Goal: Information Seeking & Learning: Learn about a topic

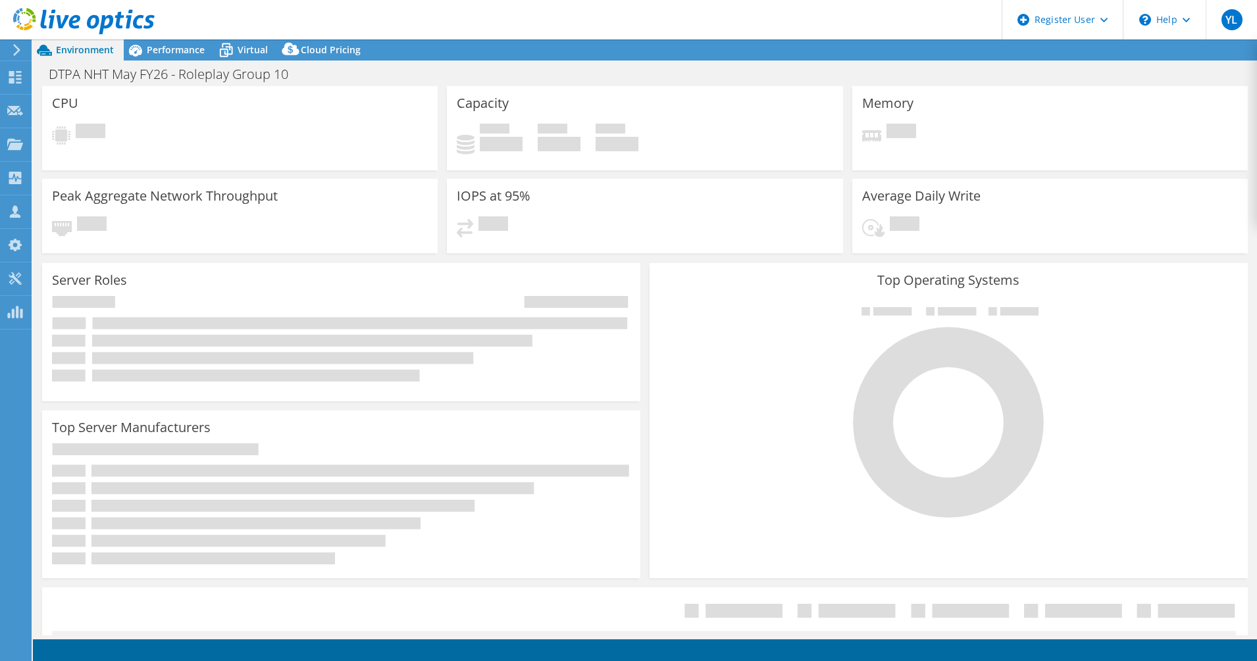
select select "USD"
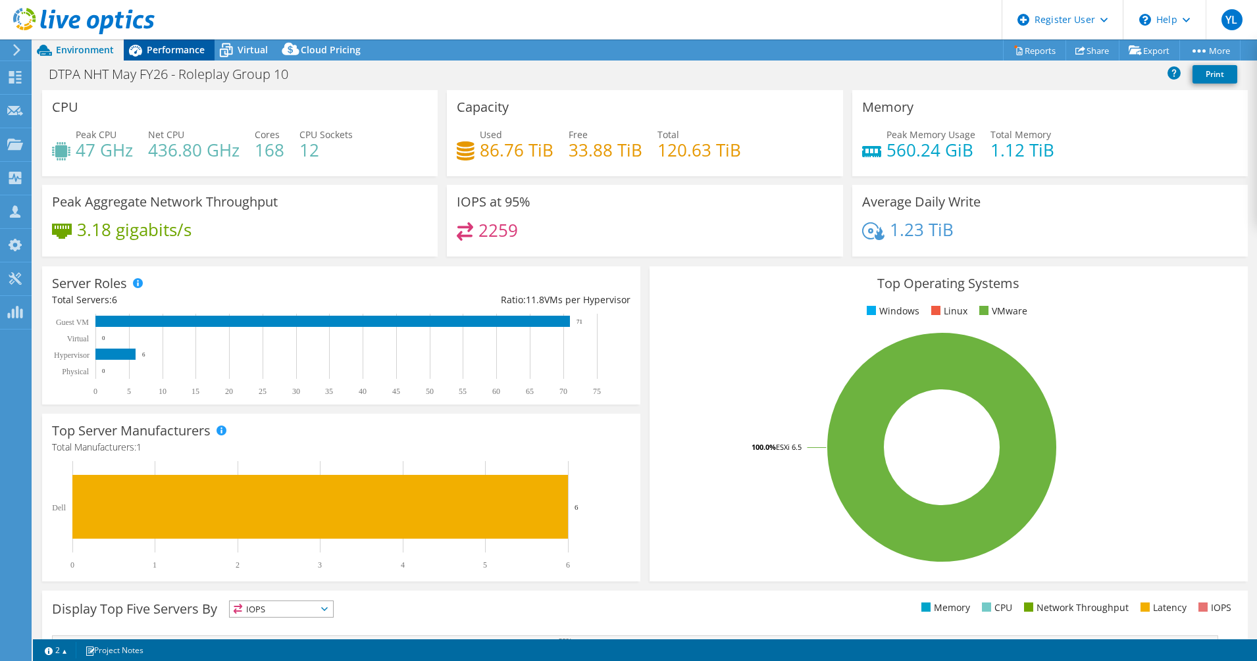
click at [168, 49] on span "Performance" at bounding box center [176, 49] width 58 height 13
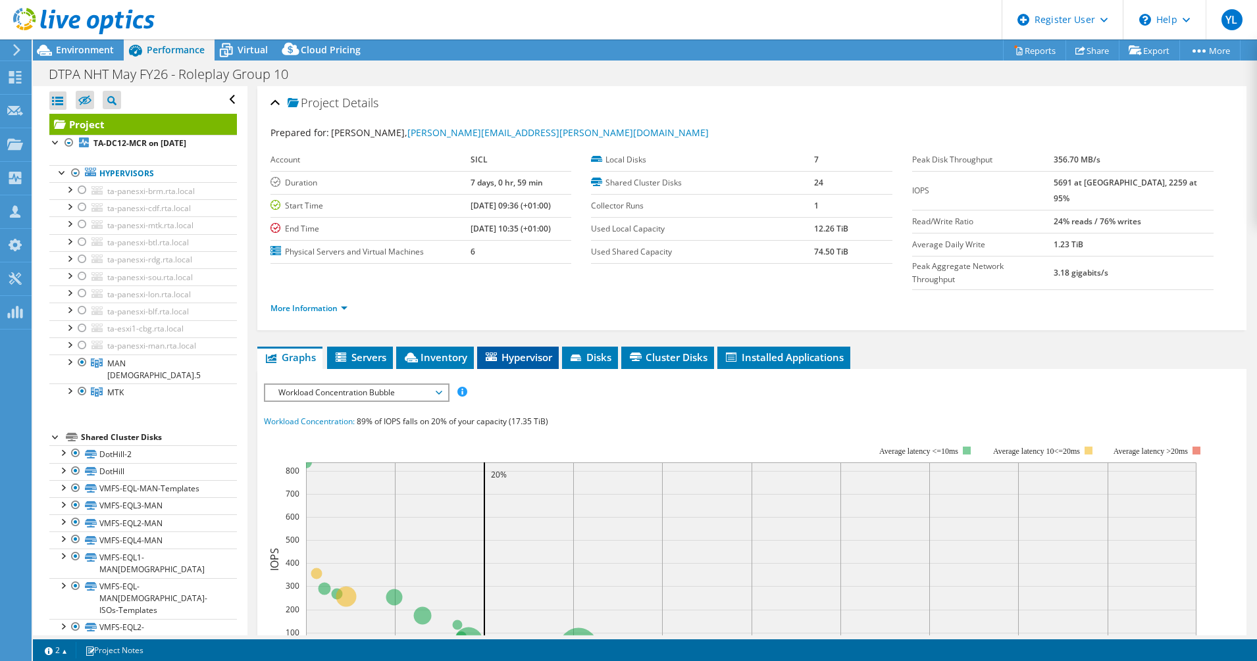
click at [532, 351] on span "Hypervisor" at bounding box center [518, 357] width 68 height 13
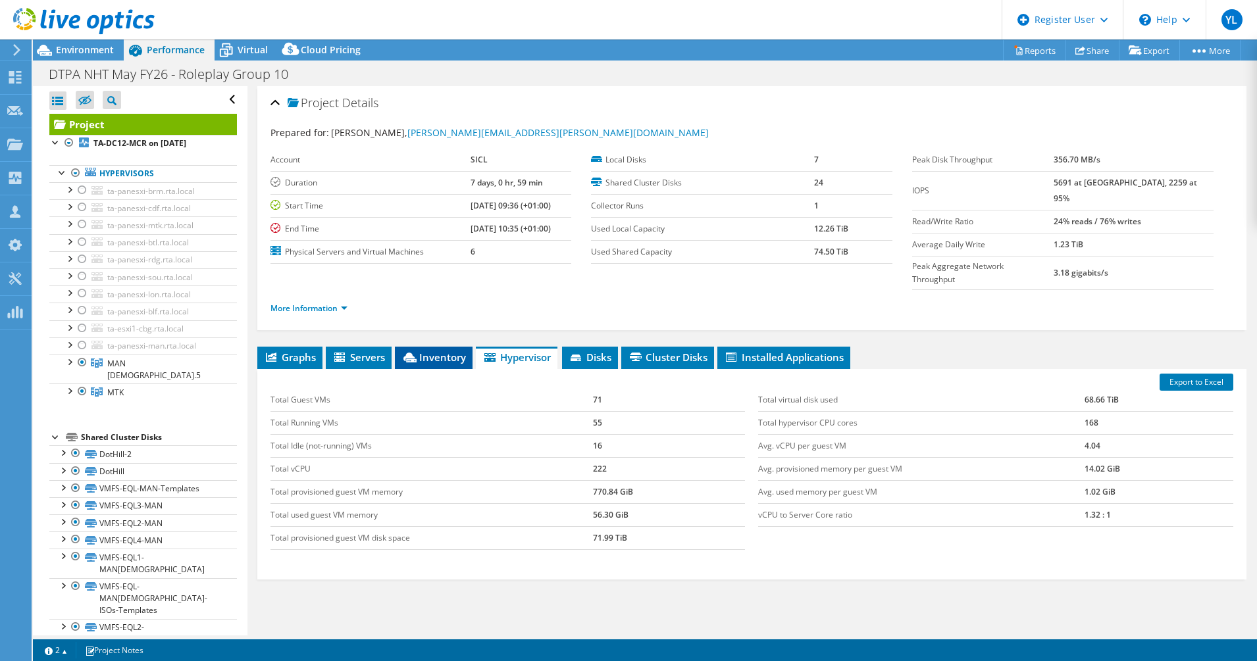
click at [438, 351] on span "Inventory" at bounding box center [433, 357] width 64 height 13
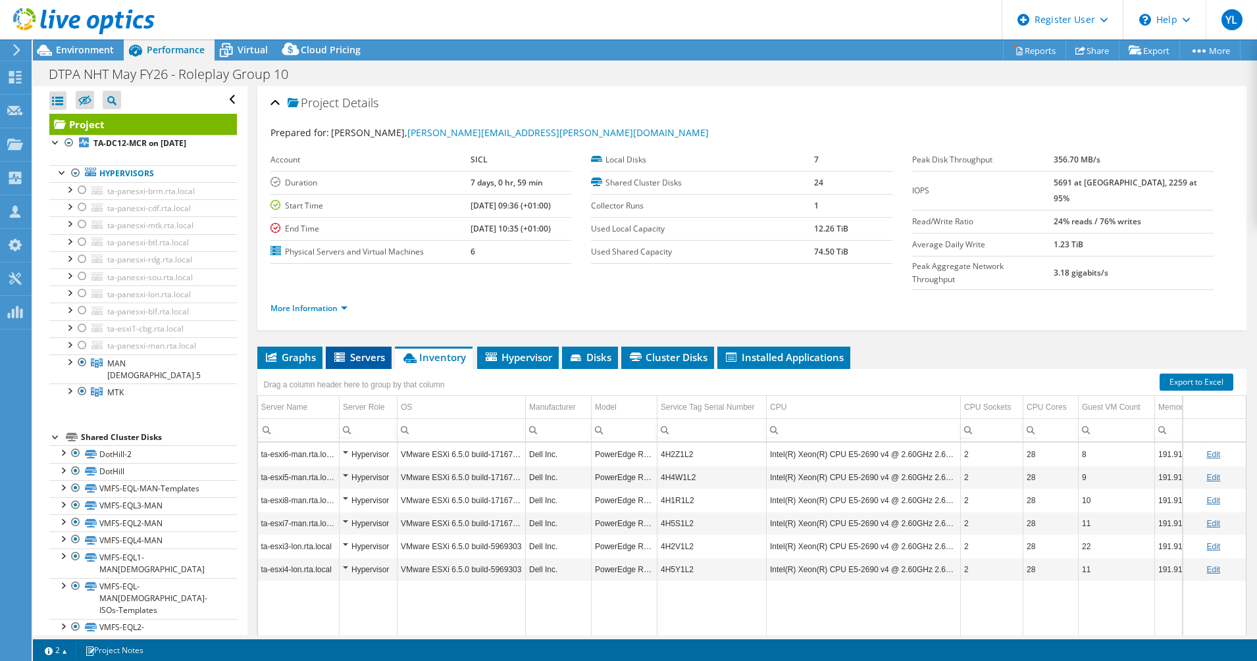
click at [378, 351] on span "Servers" at bounding box center [358, 357] width 53 height 13
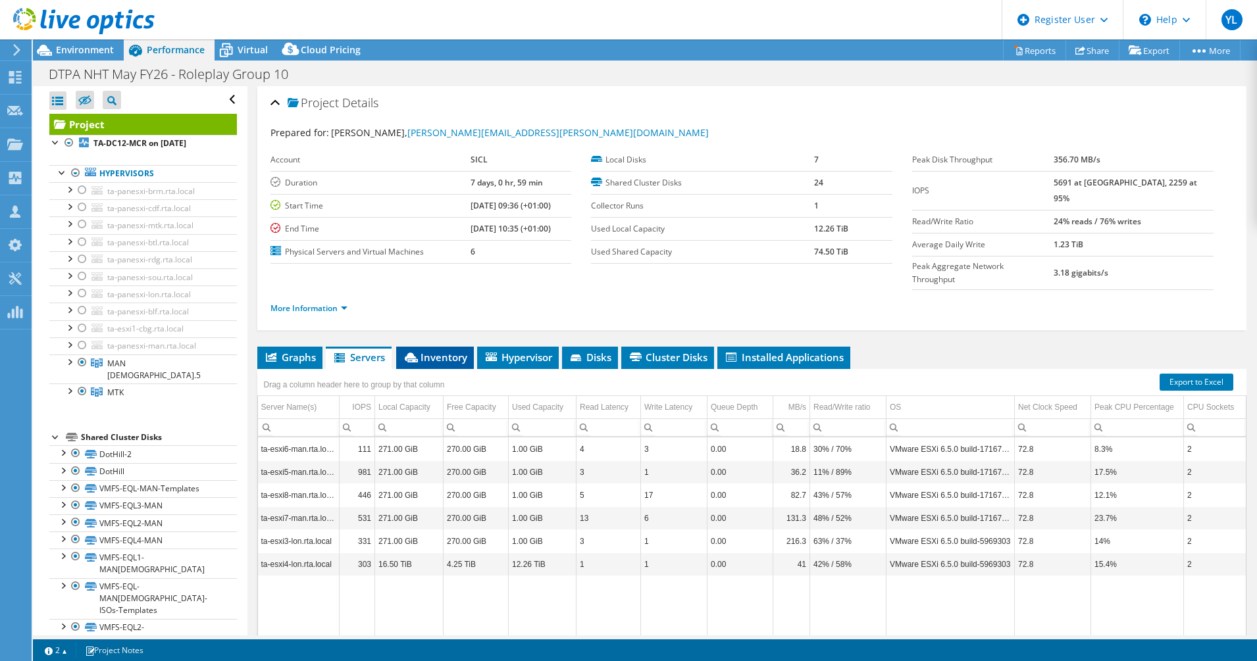
click at [436, 351] on span "Inventory" at bounding box center [435, 357] width 64 height 13
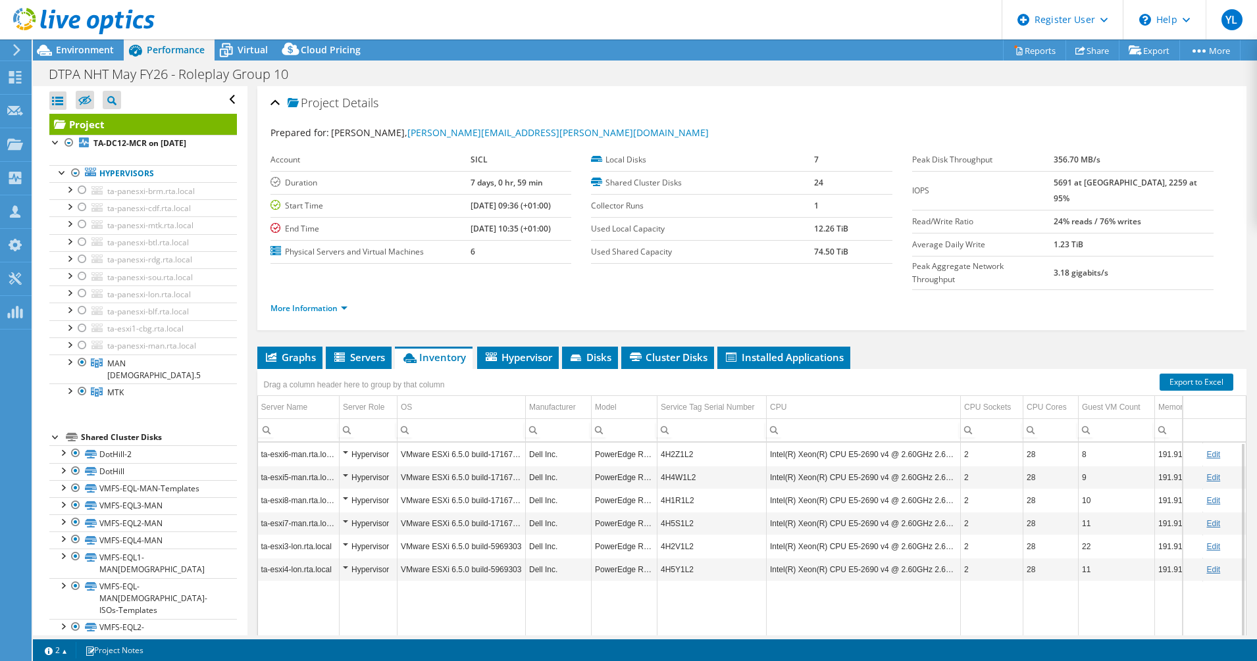
scroll to position [0, 32]
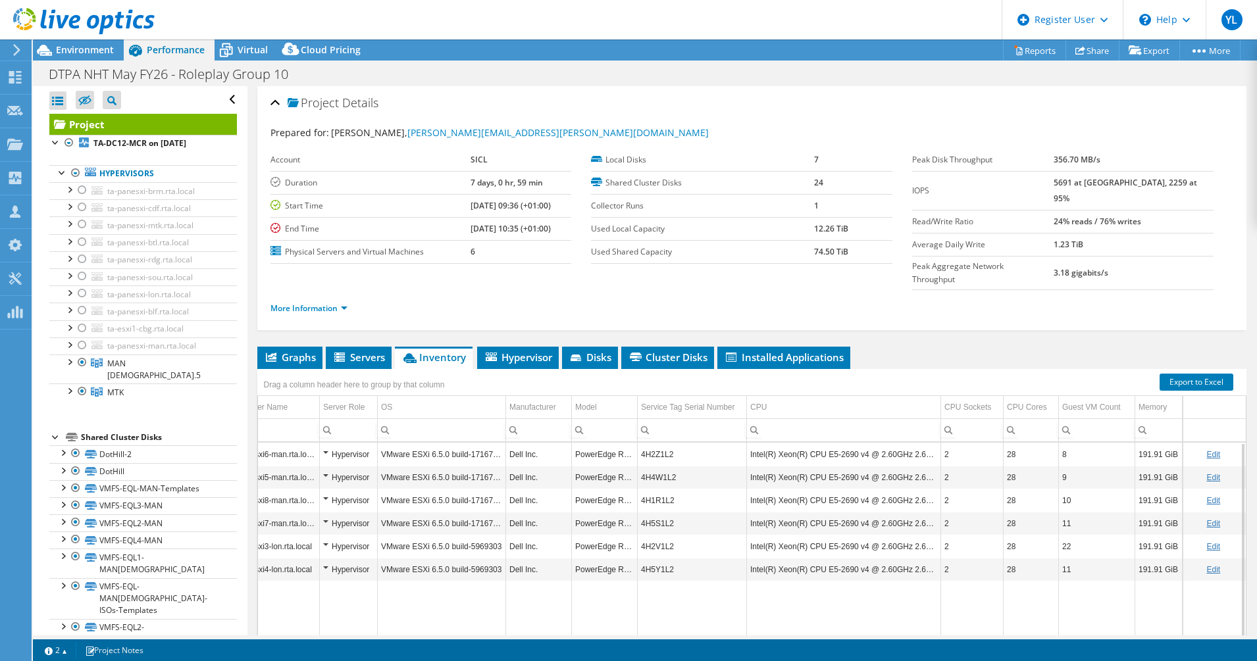
drag, startPoint x: 813, startPoint y: 615, endPoint x: 891, endPoint y: 613, distance: 78.3
click at [891, 613] on body "YL Dell User Youssef Lassfar Youssef.Lassfar@dell.com Dell My Profile Log Out \…" at bounding box center [628, 330] width 1257 height 661
drag, startPoint x: 633, startPoint y: 611, endPoint x: 678, endPoint y: 611, distance: 45.4
click at [678, 611] on td "Data grid" at bounding box center [692, 614] width 109 height 66
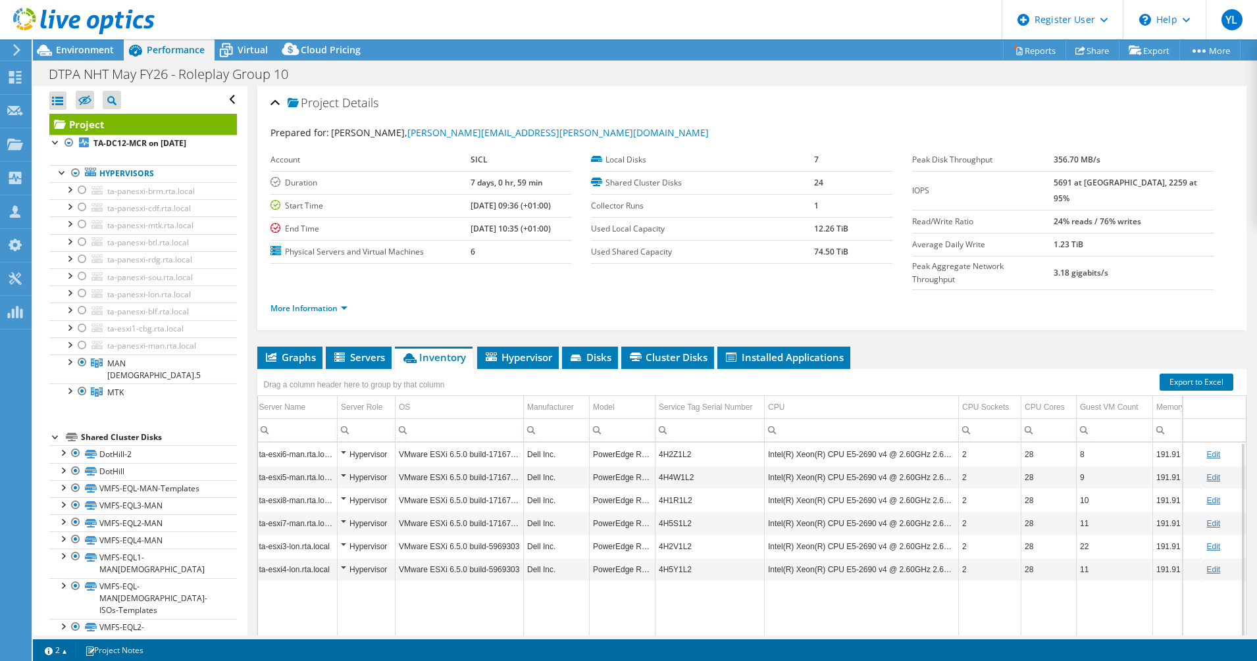
scroll to position [0, 0]
drag, startPoint x: 663, startPoint y: 617, endPoint x: 614, endPoint y: 608, distance: 49.5
click at [616, 611] on body "YL Dell User Youssef Lassfar Youssef.Lassfar@dell.com Dell My Profile Log Out \…" at bounding box center [628, 330] width 1257 height 661
click at [306, 351] on span "Graphs" at bounding box center [290, 357] width 52 height 13
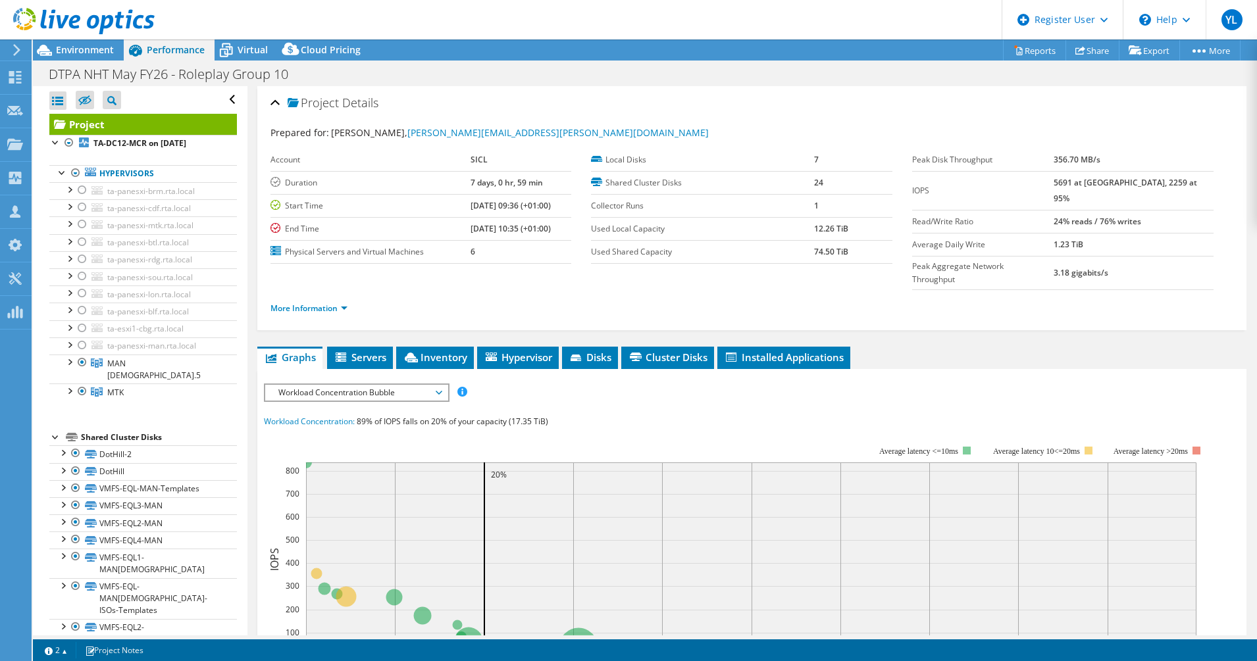
click at [439, 385] on span "Workload Concentration Bubble" at bounding box center [356, 393] width 169 height 16
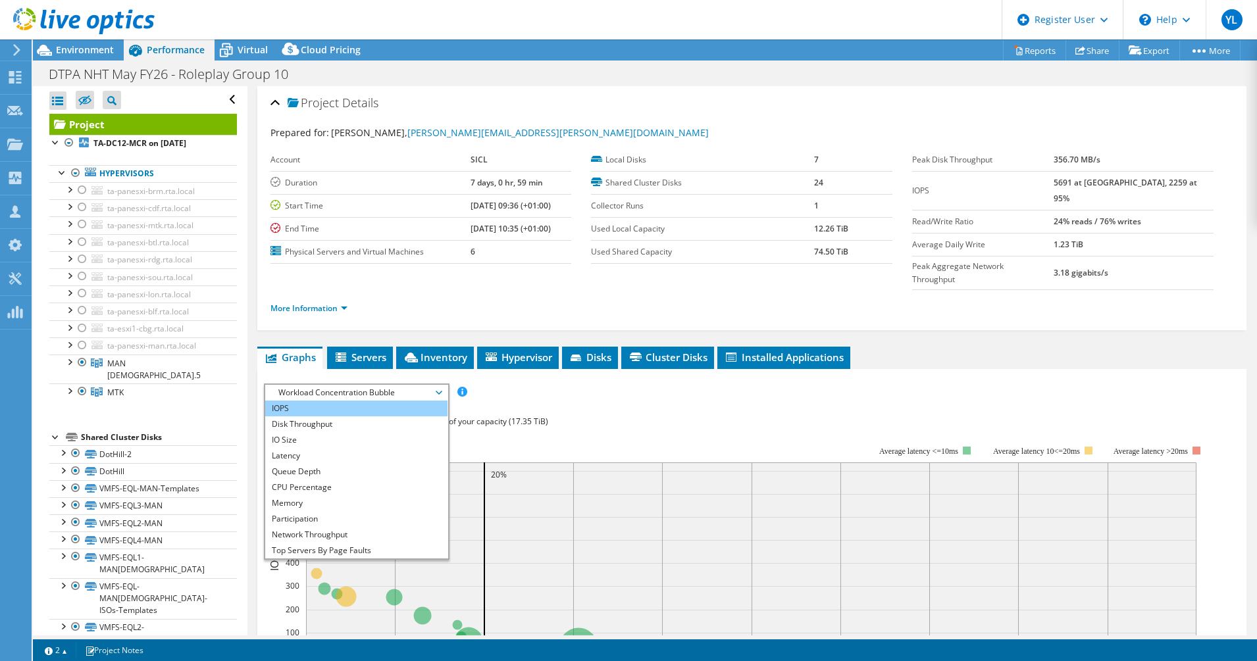
click at [355, 401] on li "IOPS" at bounding box center [356, 409] width 182 height 16
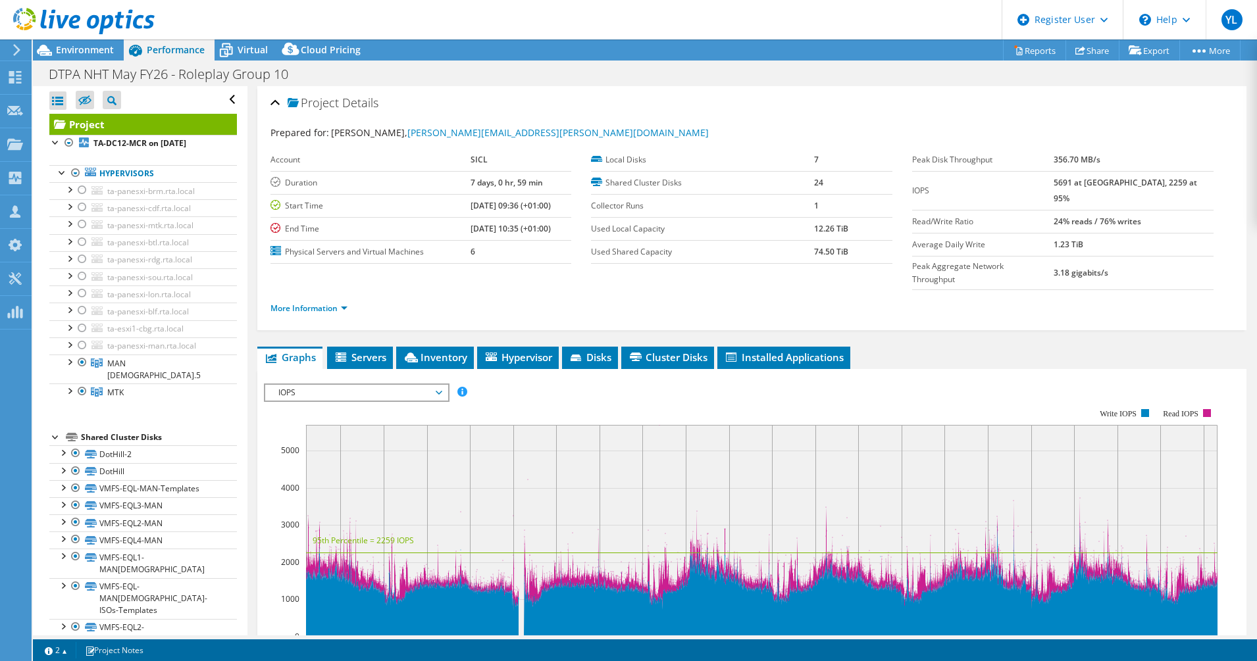
click at [441, 391] on icon at bounding box center [439, 393] width 7 height 4
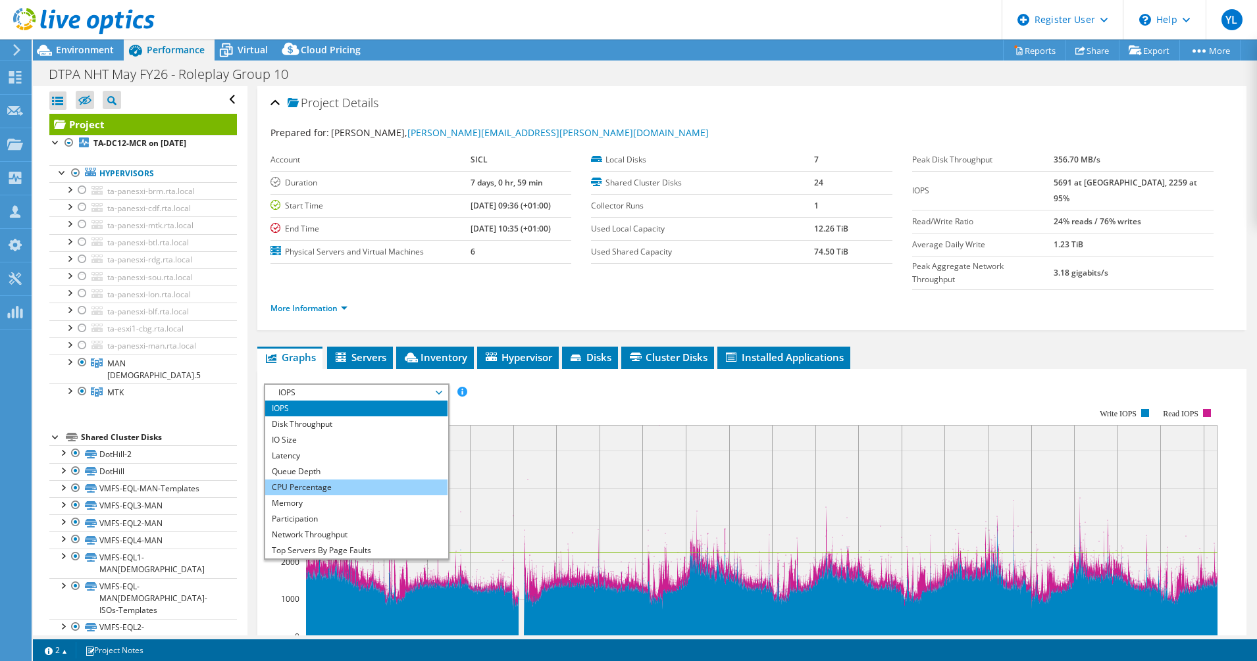
click at [339, 480] on li "CPU Percentage" at bounding box center [356, 488] width 182 height 16
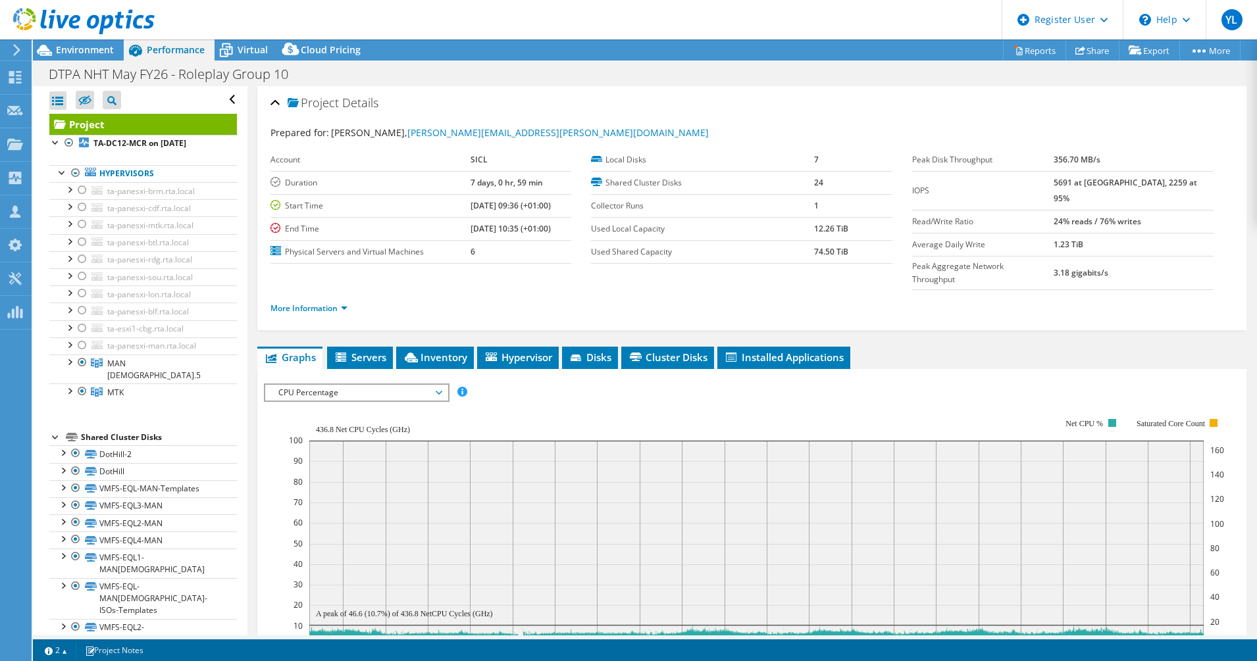
click at [378, 385] on span "CPU Percentage" at bounding box center [356, 393] width 169 height 16
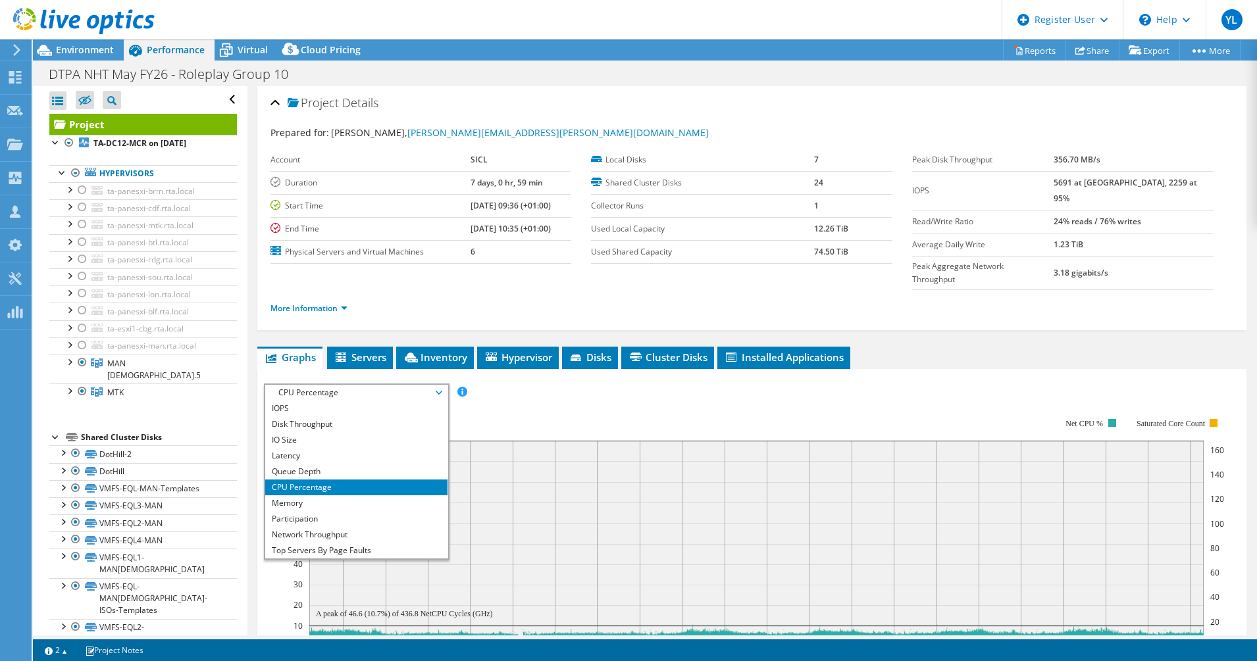
click at [492, 401] on rect at bounding box center [756, 532] width 935 height 263
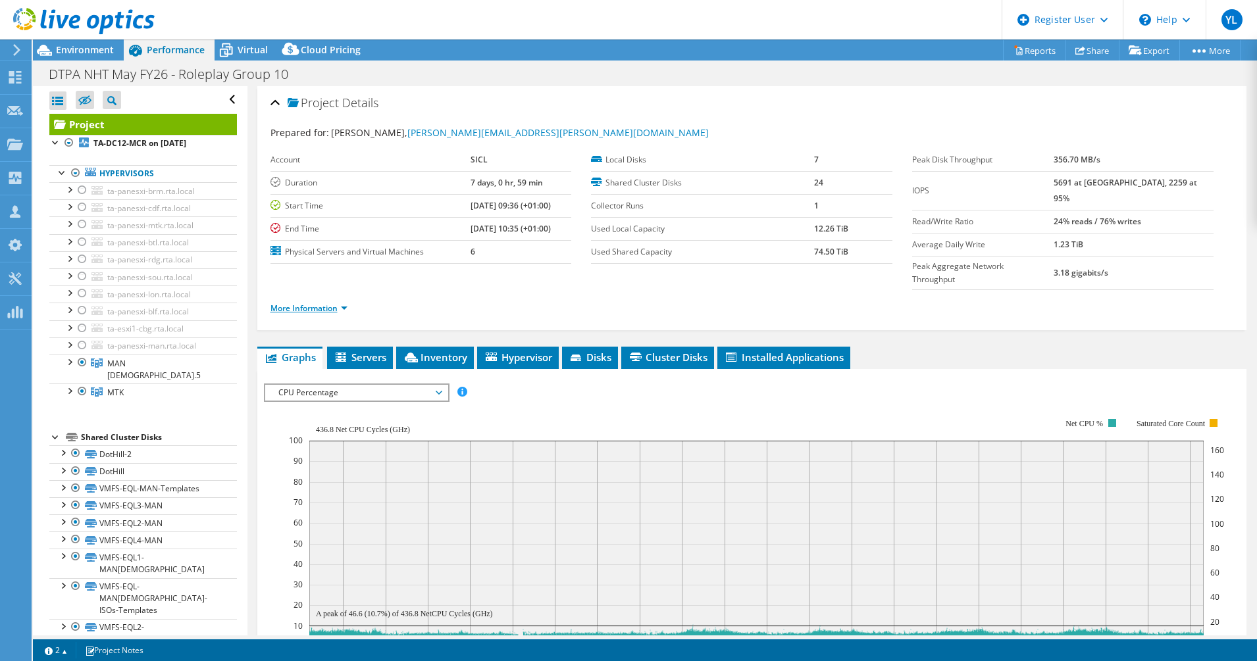
click at [336, 303] on link "More Information" at bounding box center [308, 308] width 77 height 11
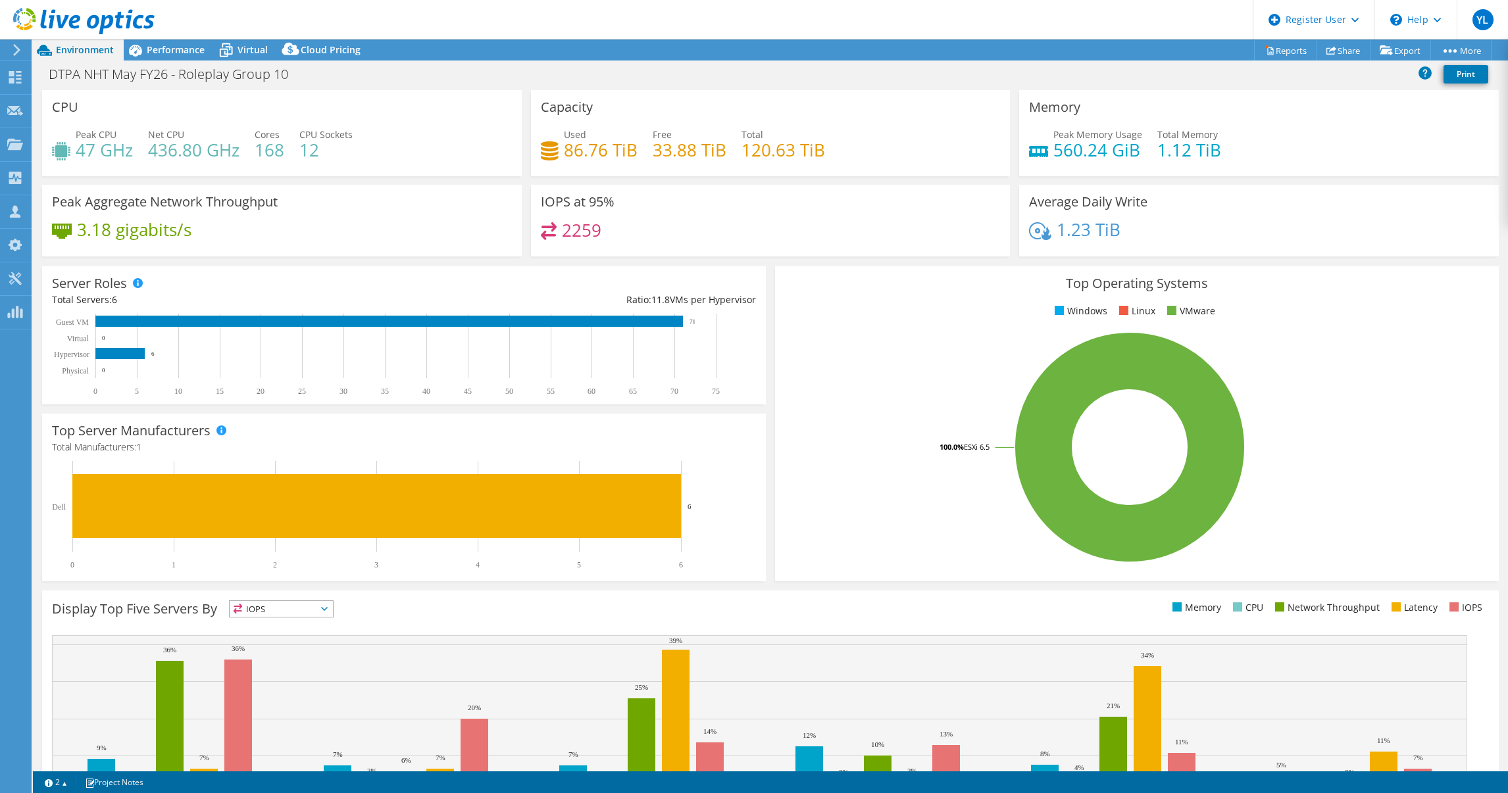
select select "USD"
